Goal: Find contact information: Find contact information

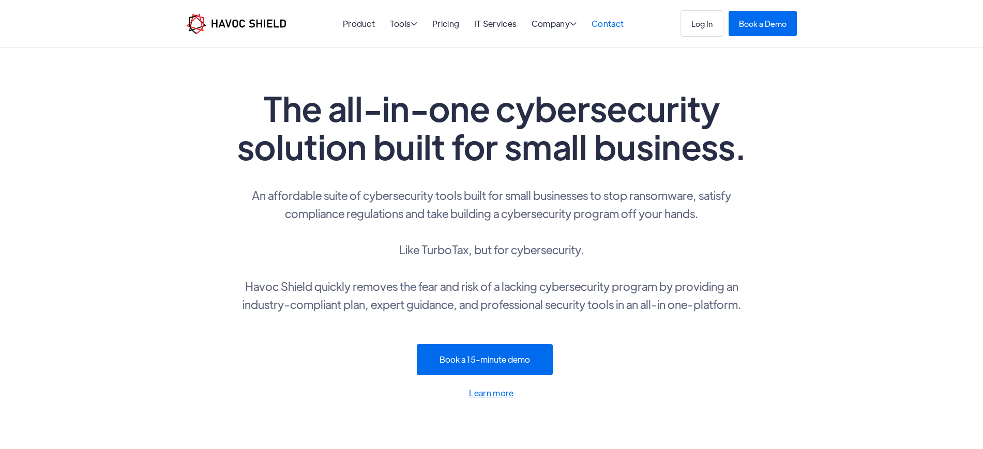
click at [614, 21] on link "Contact" at bounding box center [607, 23] width 32 height 11
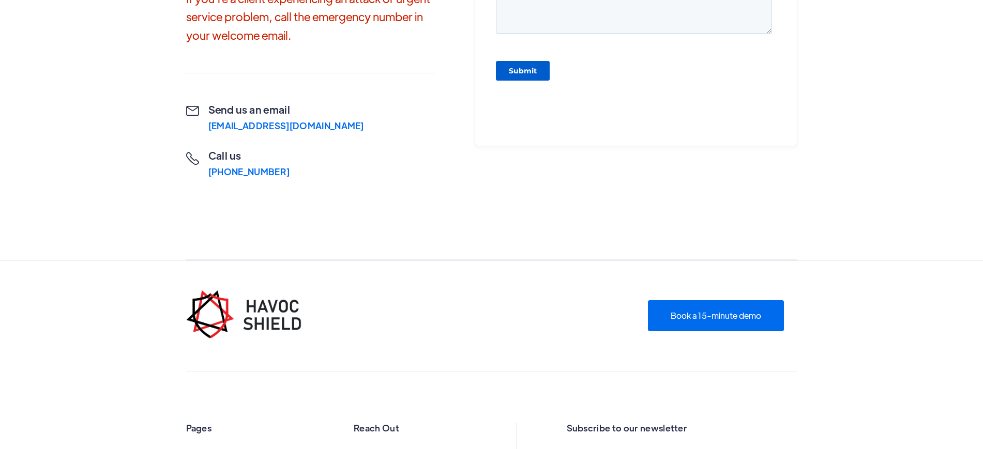
scroll to position [181, 0]
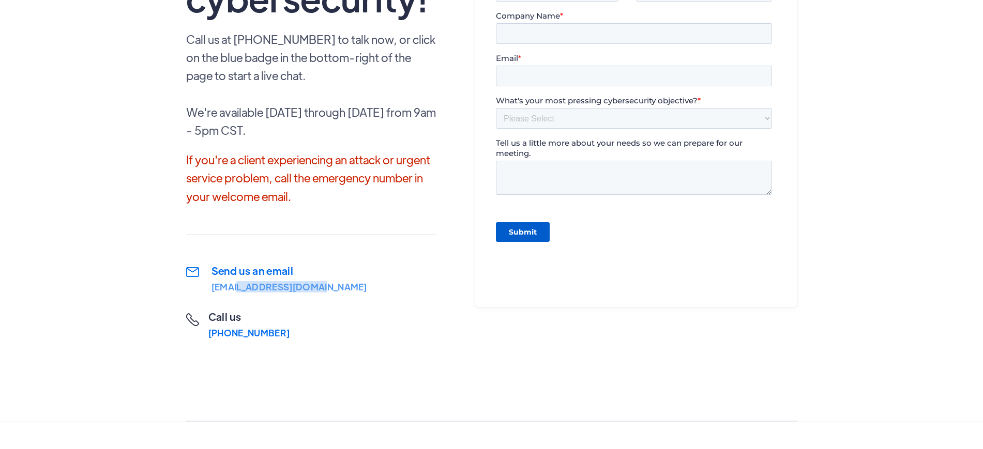
drag, startPoint x: 307, startPoint y: 289, endPoint x: 210, endPoint y: 286, distance: 97.2
click at [210, 286] on div " Send us an email hello@havocshield.com  Call us (888) 484-2862  Chat with u…" at bounding box center [311, 301] width 251 height 74
copy div "@havocshield.com"
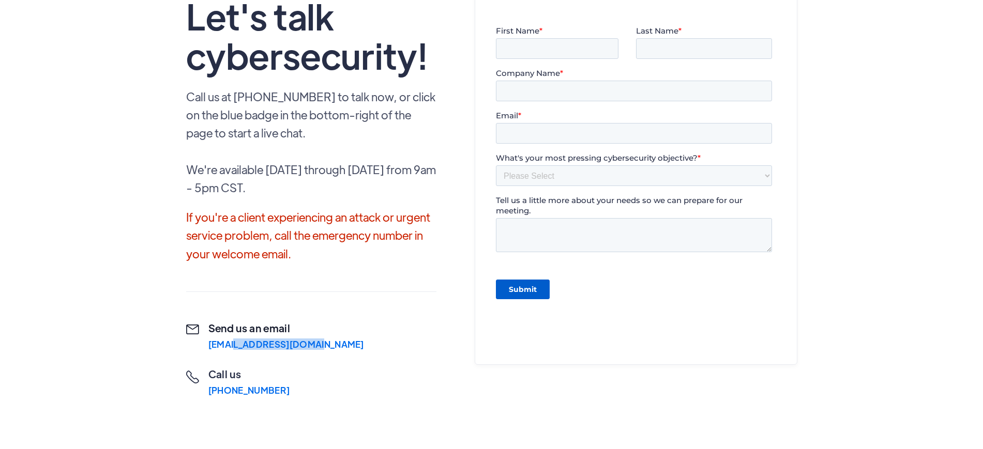
scroll to position [0, 0]
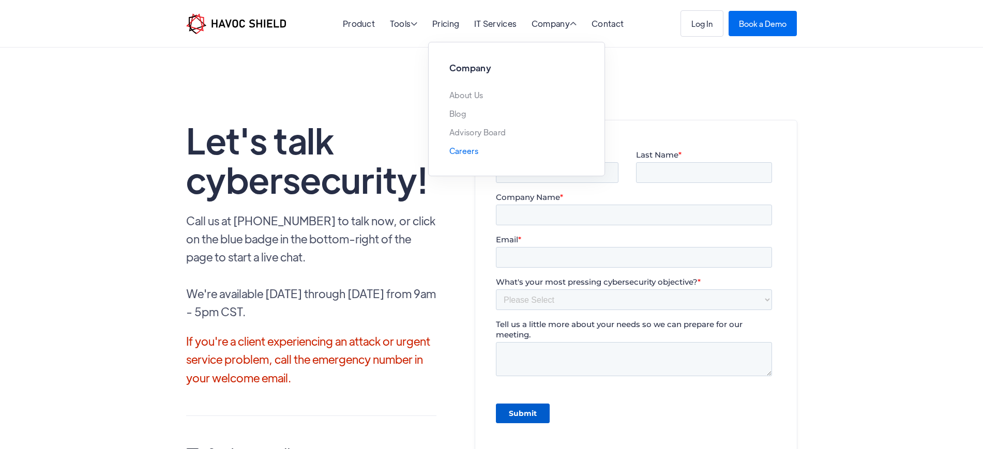
click at [474, 149] on link "Careers" at bounding box center [463, 151] width 29 height 8
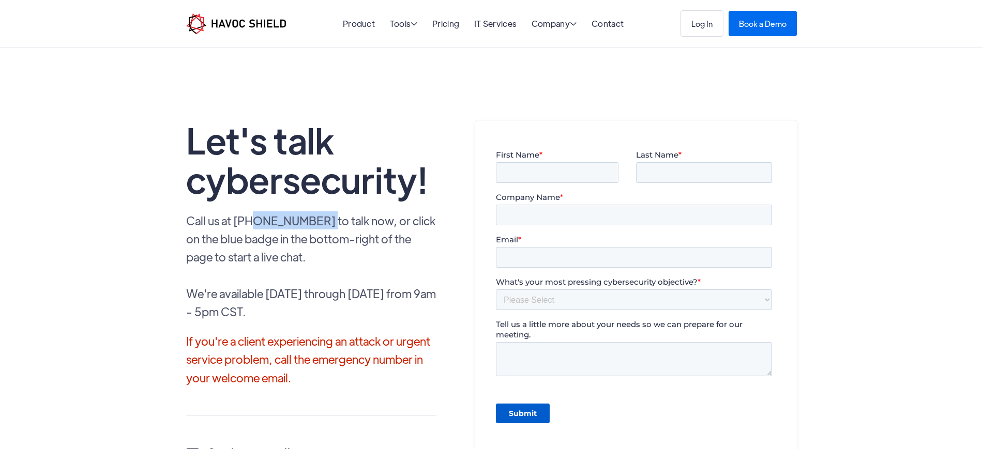
drag, startPoint x: 265, startPoint y: 225, endPoint x: 323, endPoint y: 175, distance: 76.6
click at [226, 227] on p "Call us at (888) 484-2862 to talk now, or click on the blue badge in the bottom…" at bounding box center [311, 265] width 251 height 109
click at [257, 257] on p "Call us at (888) 484-2862 to talk now, or click on the blue badge in the bottom…" at bounding box center [311, 265] width 251 height 109
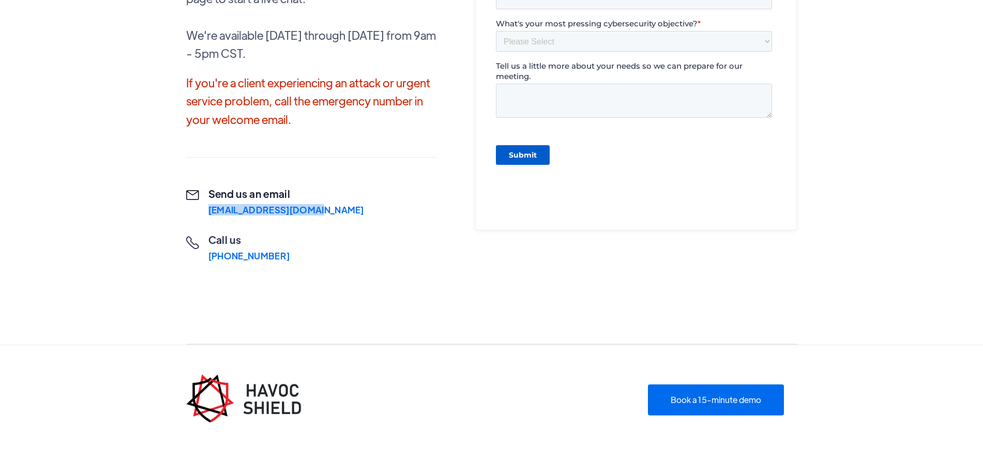
drag, startPoint x: 237, startPoint y: 211, endPoint x: 181, endPoint y: 215, distance: 55.9
click at [186, 215] on div " Send us an email hello@havocshield.com  Call us (888) 484-2862  Chat with u…" at bounding box center [311, 224] width 251 height 74
copy div "hello@havocshield.com"
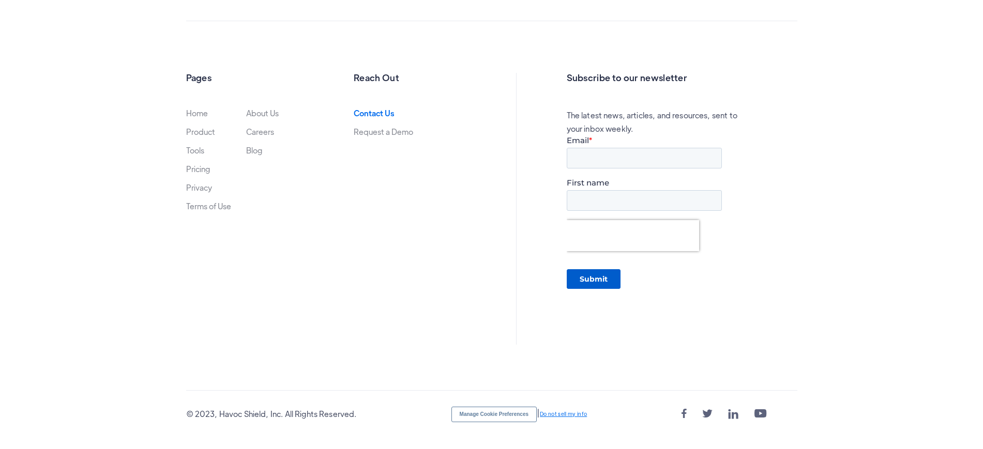
scroll to position [698, 0]
click at [738, 412] on link "" at bounding box center [733, 412] width 10 height 14
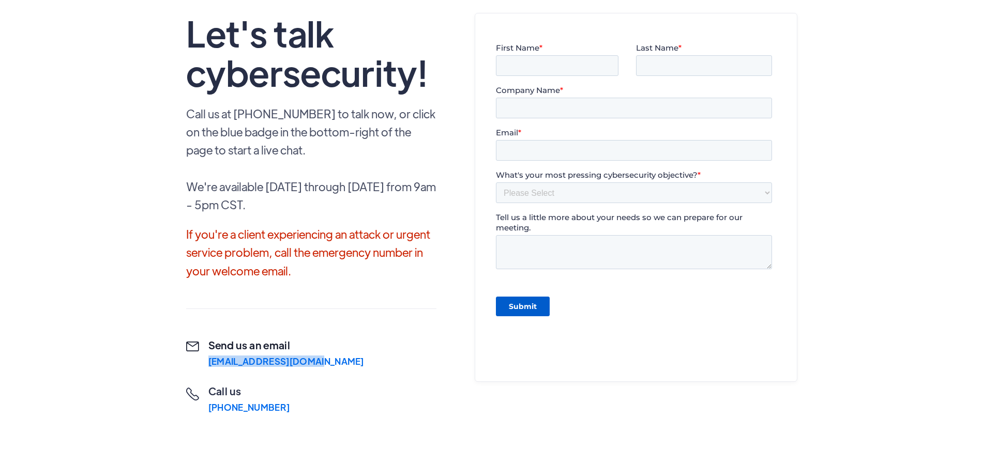
scroll to position [0, 0]
